Goal: Task Accomplishment & Management: Use online tool/utility

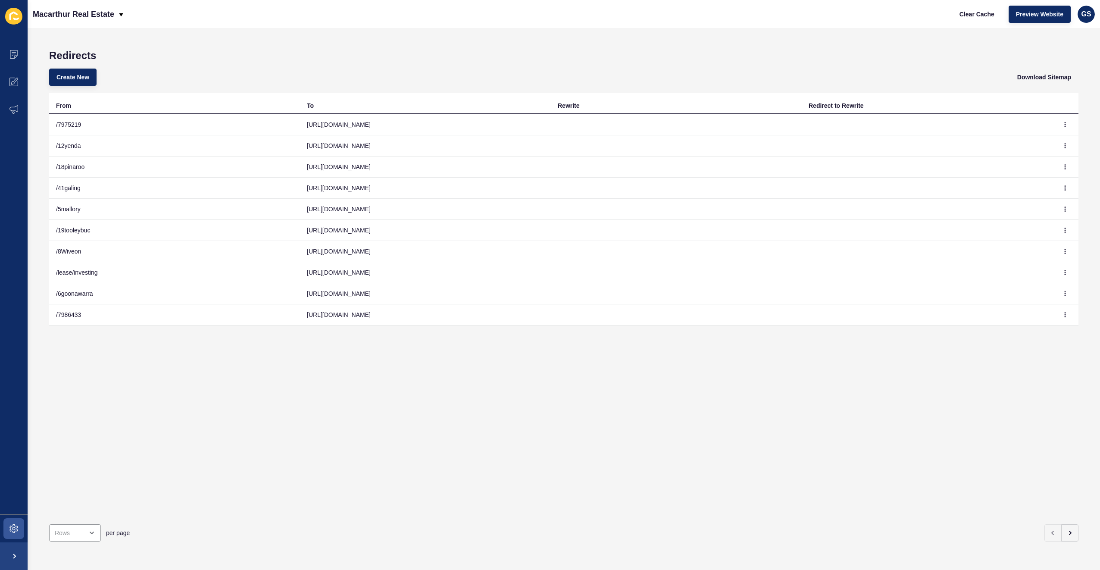
click at [383, 403] on div "From To Rewrite Redirect to Rewrite /7975219 [URL][DOMAIN_NAME] /12yenda [URL][…" at bounding box center [564, 305] width 1030 height 425
click at [81, 74] on span "Create New" at bounding box center [72, 77] width 33 height 9
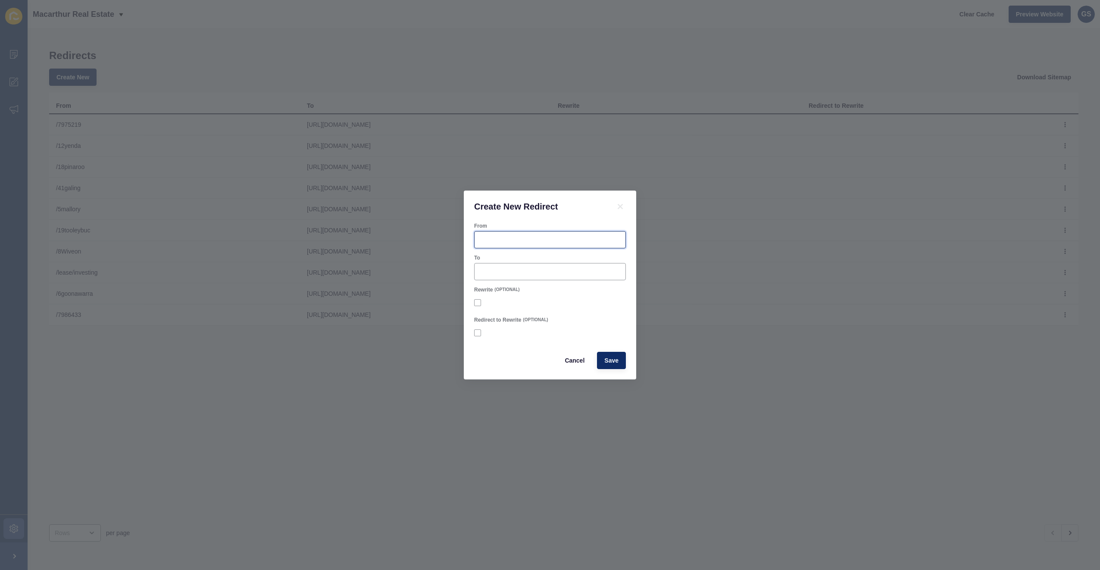
click at [517, 242] on input "From" at bounding box center [550, 239] width 141 height 9
click at [518, 274] on input "To" at bounding box center [550, 271] width 141 height 9
paste input "[URL][DOMAIN_NAME]"
type input "[URL][DOMAIN_NAME]"
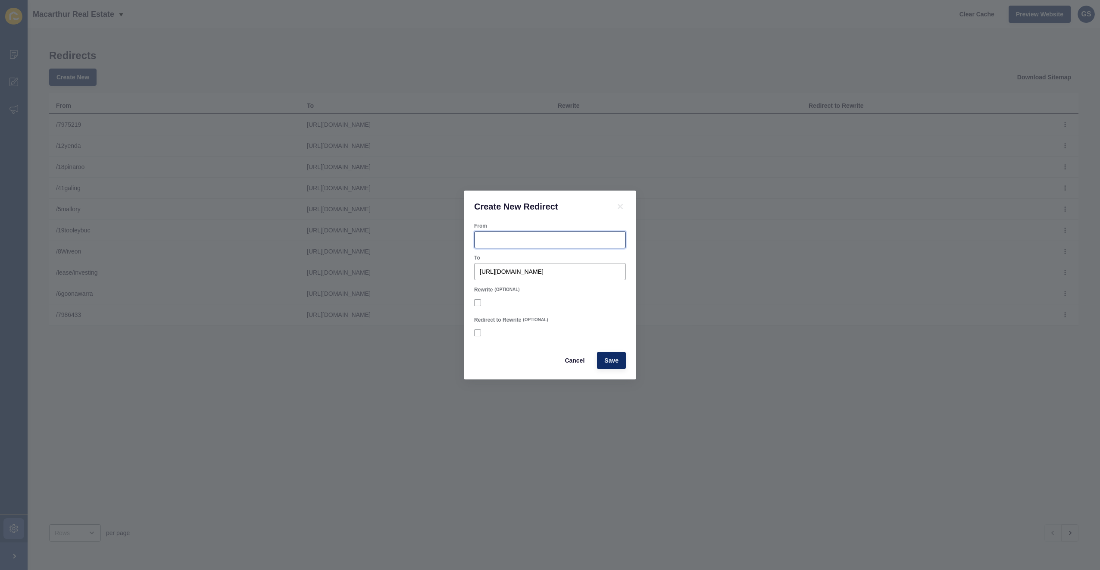
scroll to position [0, 0]
click at [521, 240] on input "From" at bounding box center [550, 239] width 141 height 9
drag, startPoint x: 535, startPoint y: 241, endPoint x: 279, endPoint y: 221, distance: 256.9
click at [328, 224] on div "Create New Redirect From 13tywong To [URL][DOMAIN_NAME] Rewrite (OPTIONAL) Redi…" at bounding box center [550, 285] width 1100 height 570
type input "13tywong"
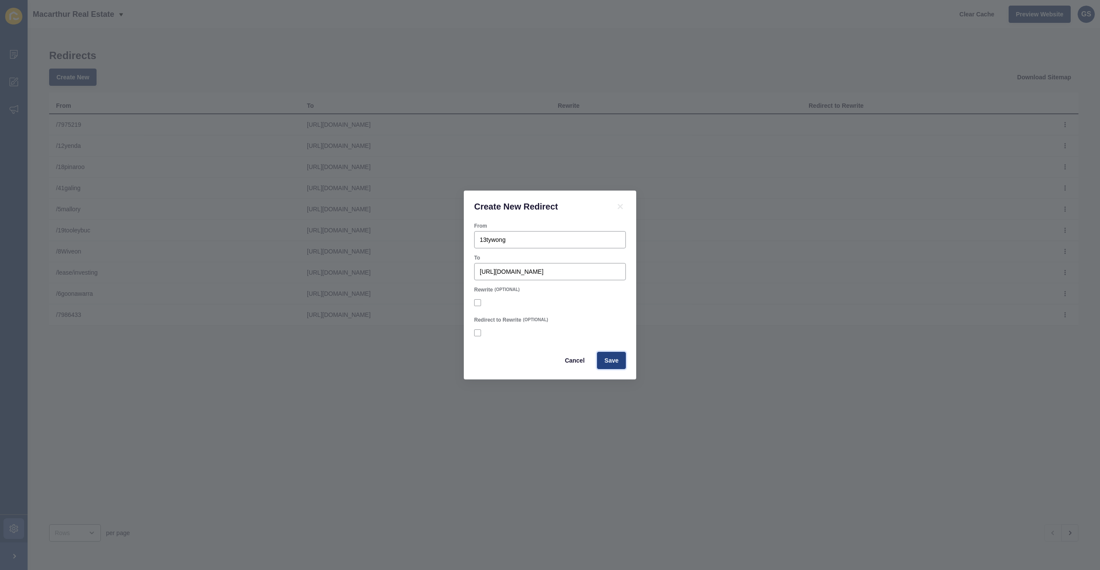
click at [611, 358] on span "Save" at bounding box center [612, 360] width 14 height 9
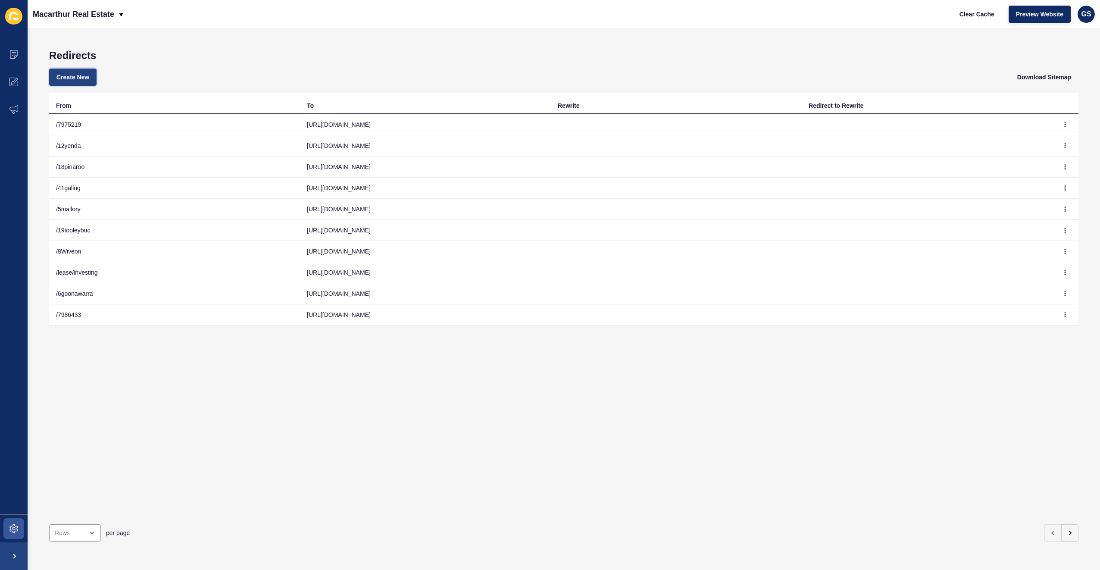
click at [72, 79] on span "Create New" at bounding box center [72, 77] width 33 height 9
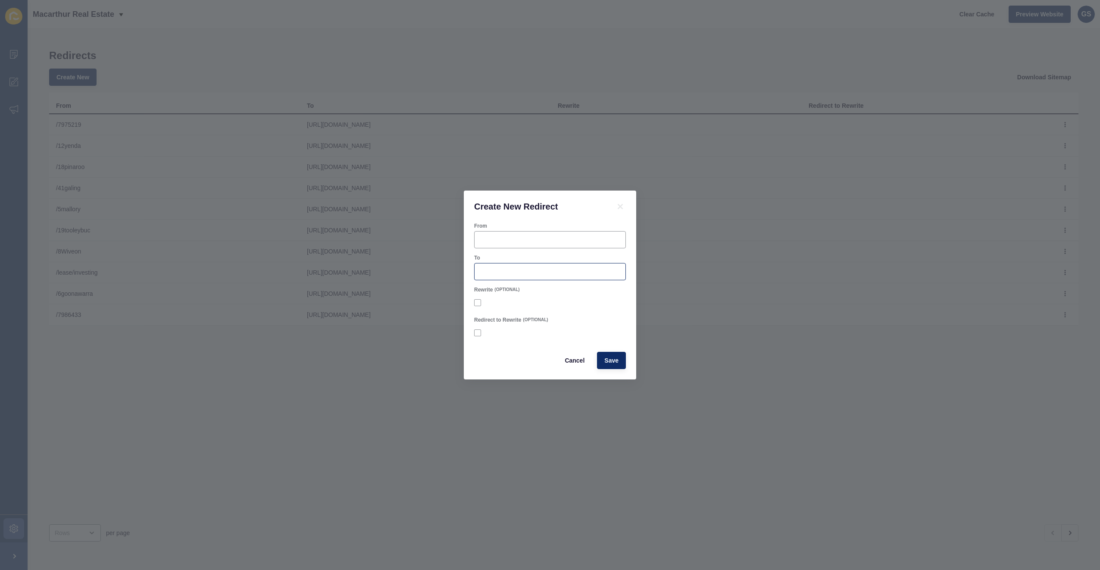
click at [480, 273] on div at bounding box center [550, 271] width 152 height 17
paste input "[URL][DOMAIN_NAME]"
type input "[URL][DOMAIN_NAME]"
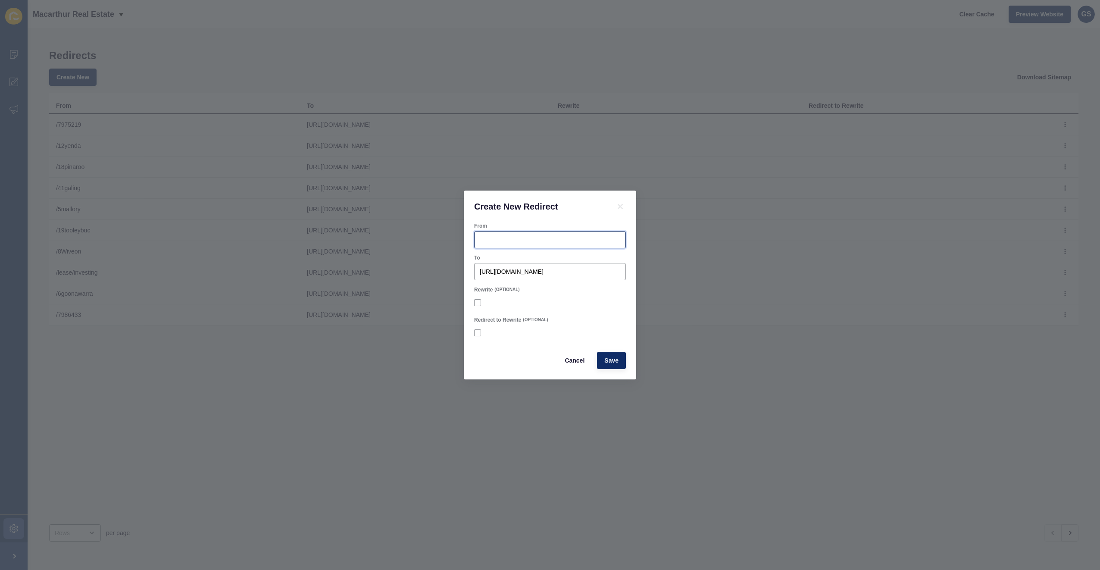
click at [516, 235] on div at bounding box center [550, 239] width 152 height 17
type input "6wright"
click at [614, 361] on span "Save" at bounding box center [612, 360] width 14 height 9
